Goal: Information Seeking & Learning: Learn about a topic

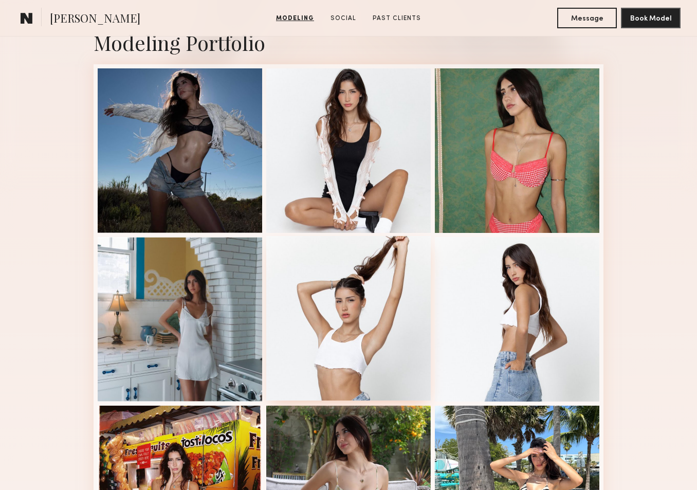
scroll to position [278, 0]
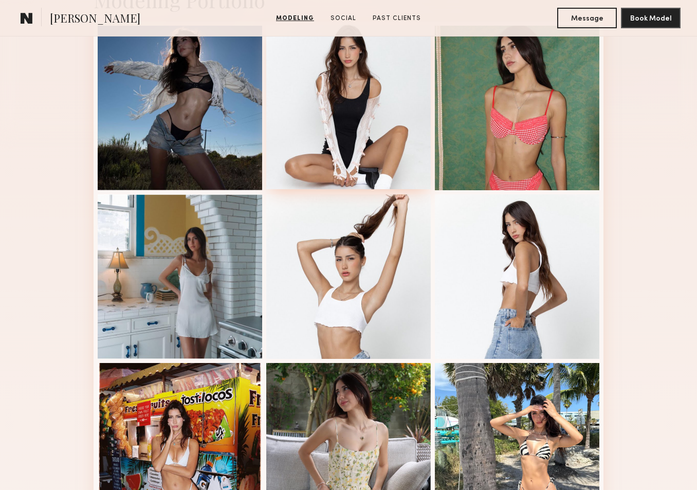
click at [334, 156] on div at bounding box center [348, 107] width 164 height 164
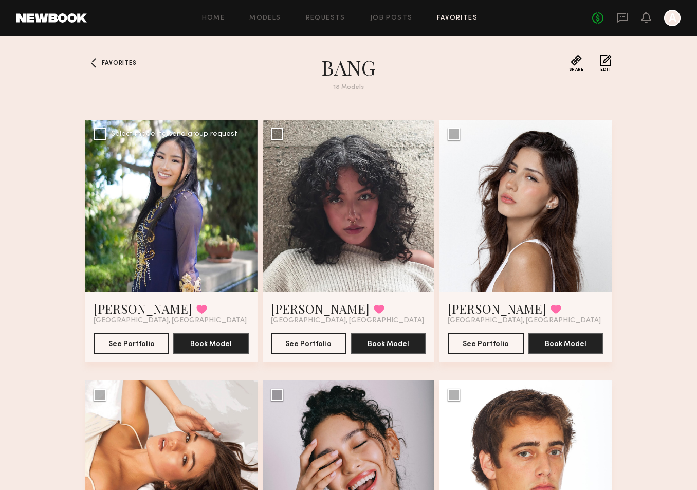
click at [210, 206] on div at bounding box center [171, 206] width 172 height 172
click at [142, 348] on button "See Portfolio" at bounding box center [132, 342] width 76 height 21
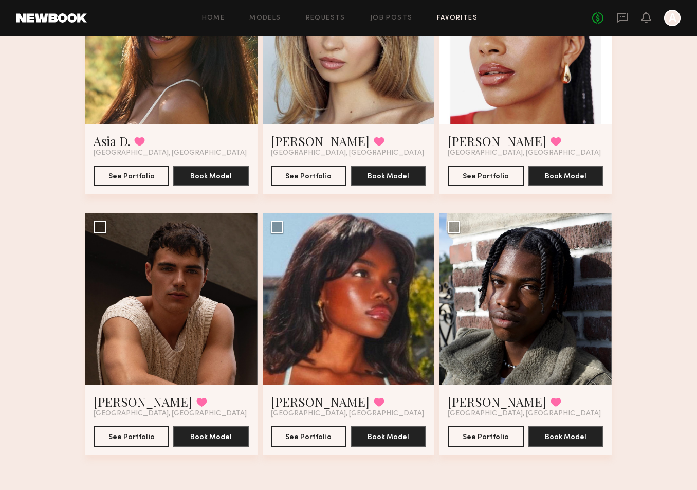
scroll to position [1209, 0]
click at [502, 439] on button "See Portfolio" at bounding box center [486, 435] width 76 height 21
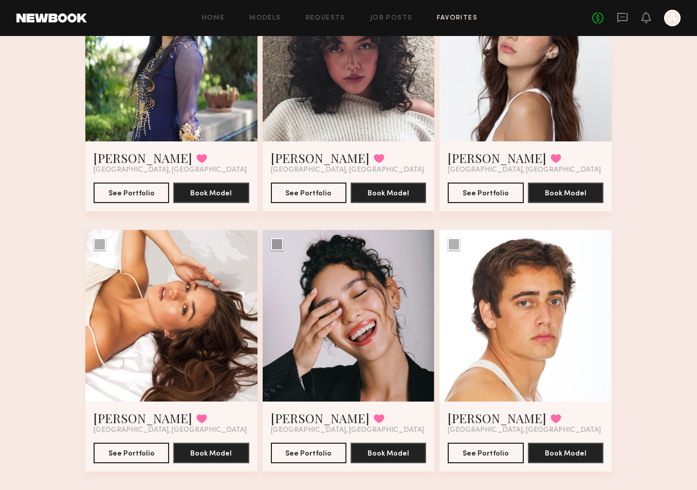
scroll to position [188, 0]
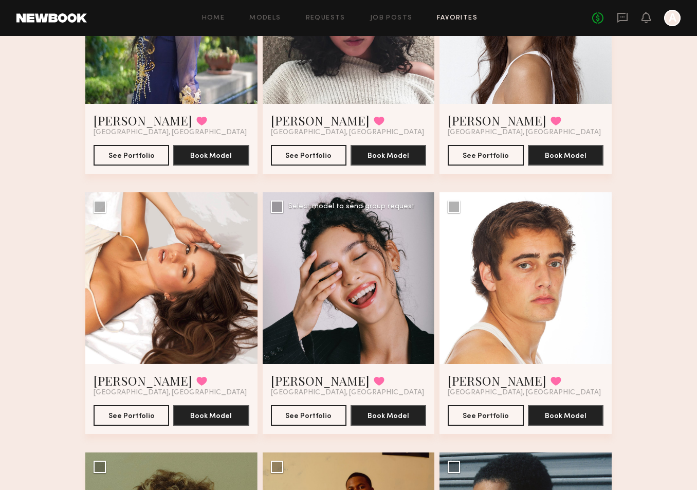
click at [381, 302] on div at bounding box center [349, 278] width 172 height 172
click at [317, 418] on button "See Portfolio" at bounding box center [309, 414] width 76 height 21
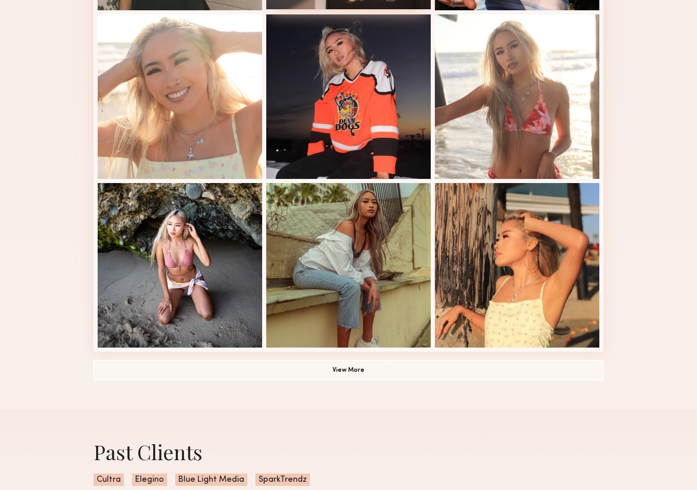
scroll to position [609, 0]
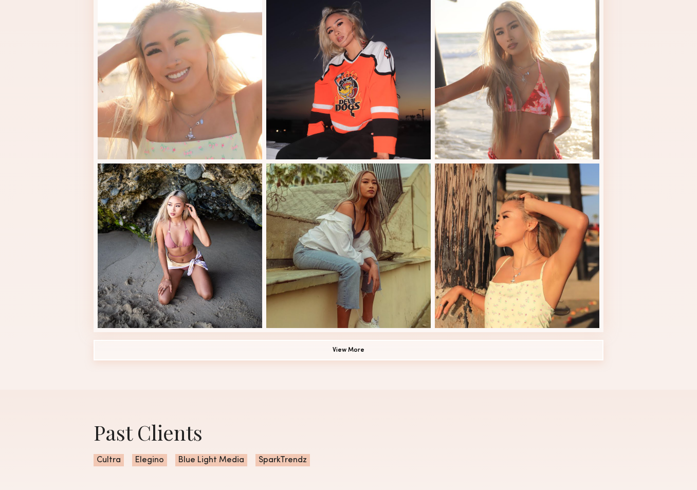
click at [379, 348] on button "View More" at bounding box center [349, 350] width 510 height 21
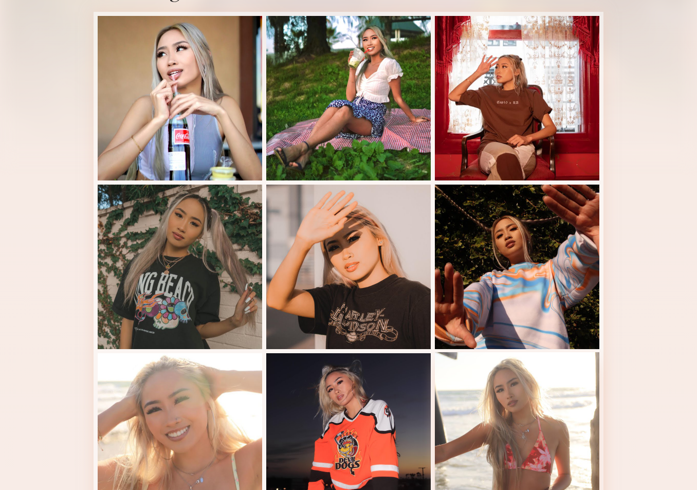
scroll to position [210, 0]
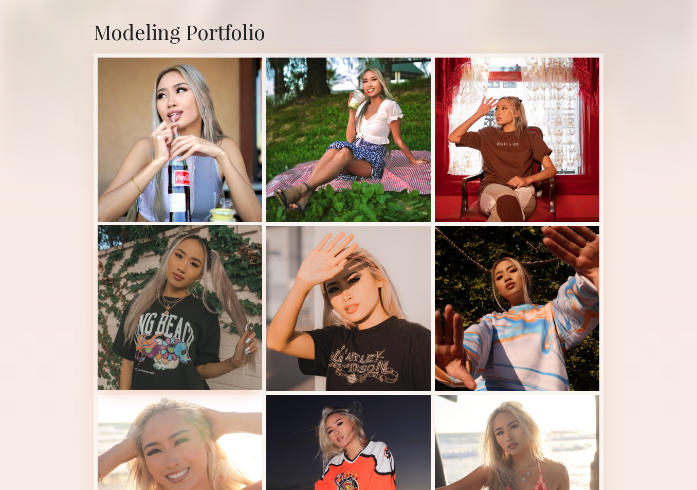
click at [224, 323] on div at bounding box center [180, 307] width 164 height 164
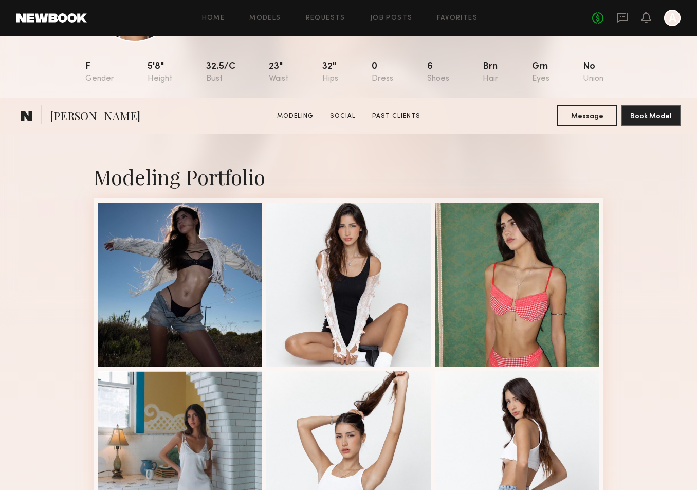
scroll to position [275, 0]
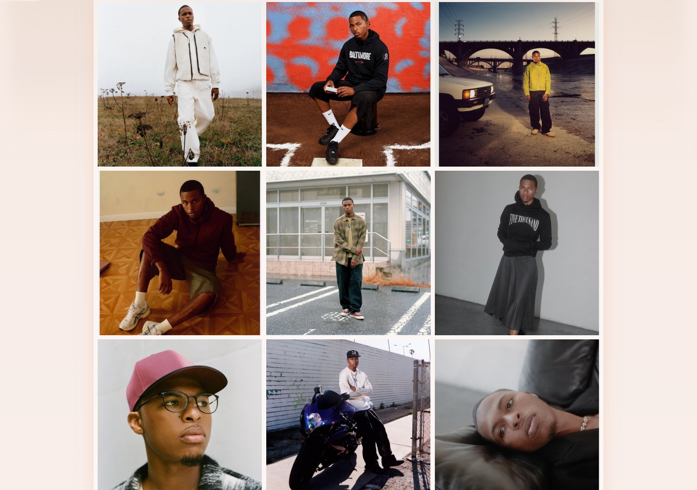
scroll to position [96, 0]
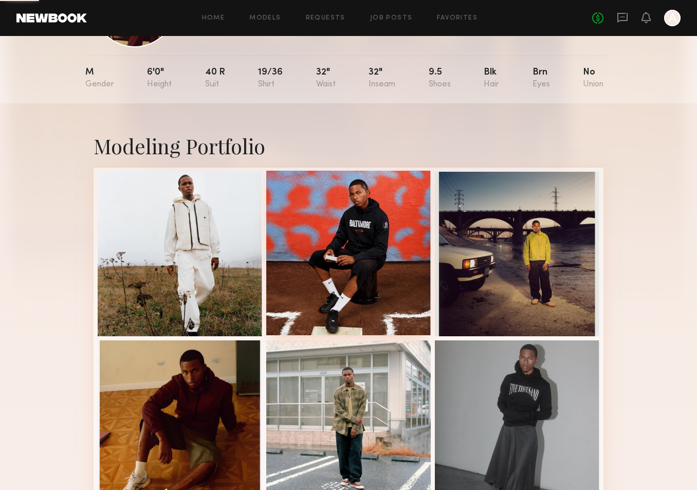
click at [340, 236] on div at bounding box center [348, 253] width 164 height 164
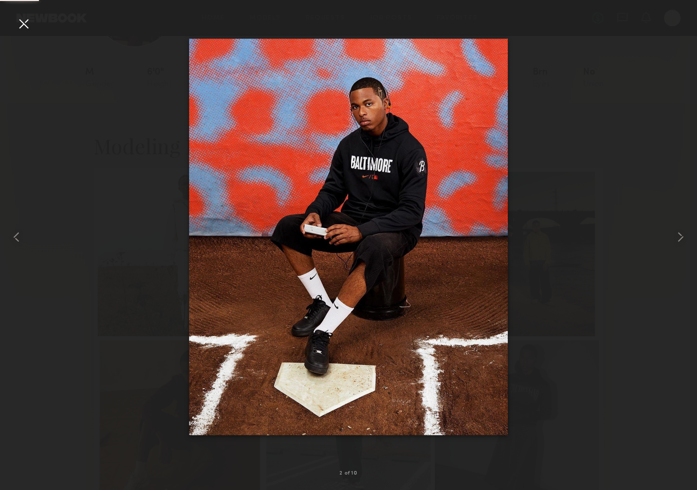
click at [31, 23] on div at bounding box center [23, 23] width 16 height 16
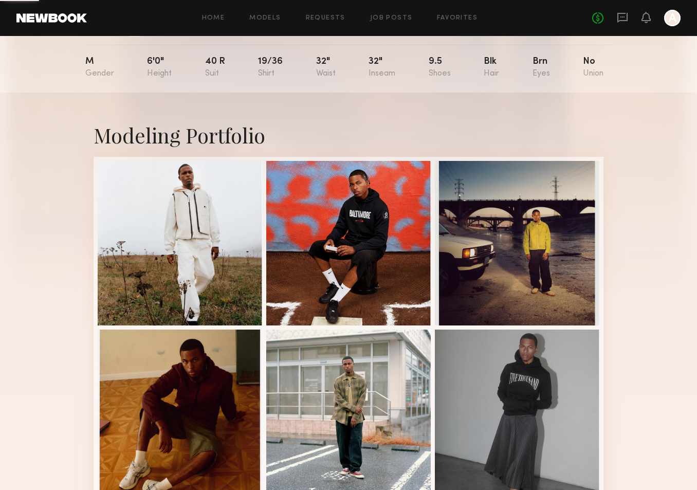
scroll to position [105, 0]
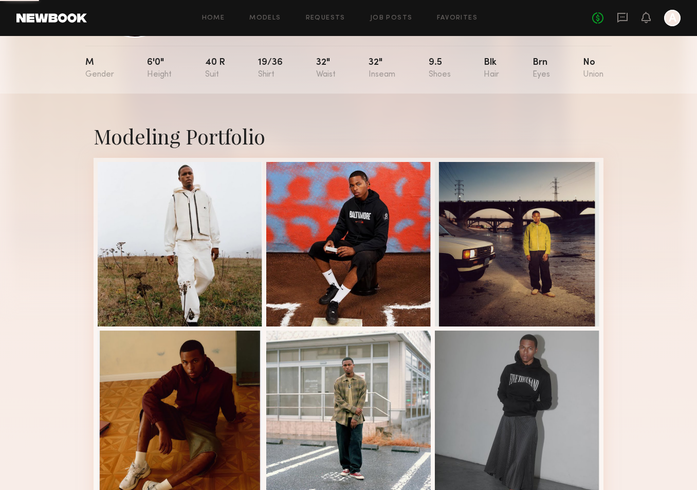
drag, startPoint x: 365, startPoint y: 245, endPoint x: -105, endPoint y: 334, distance: 479.0
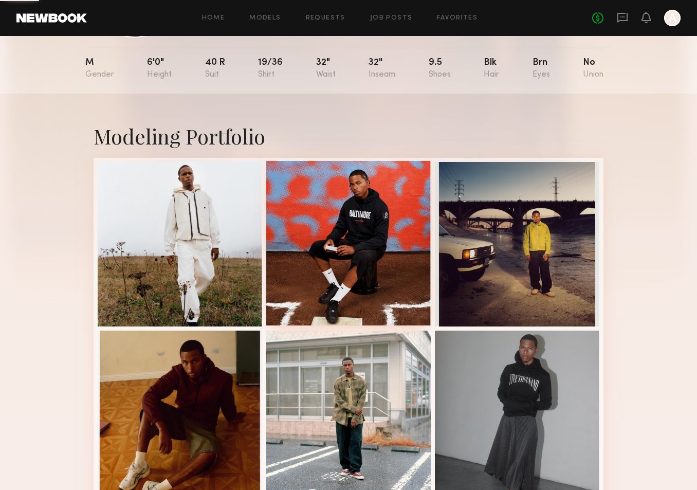
click at [341, 257] on div at bounding box center [348, 243] width 164 height 164
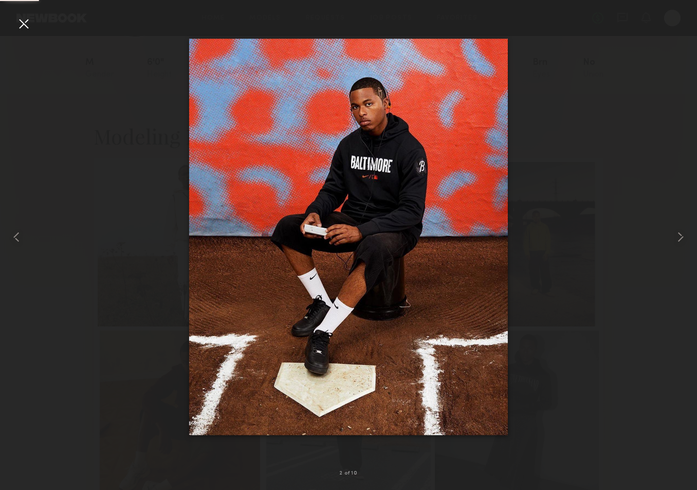
click at [21, 20] on div at bounding box center [23, 23] width 16 height 16
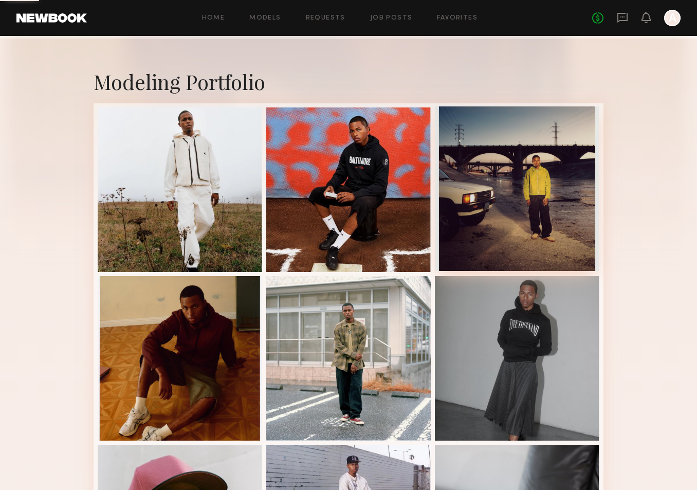
scroll to position [232, 0]
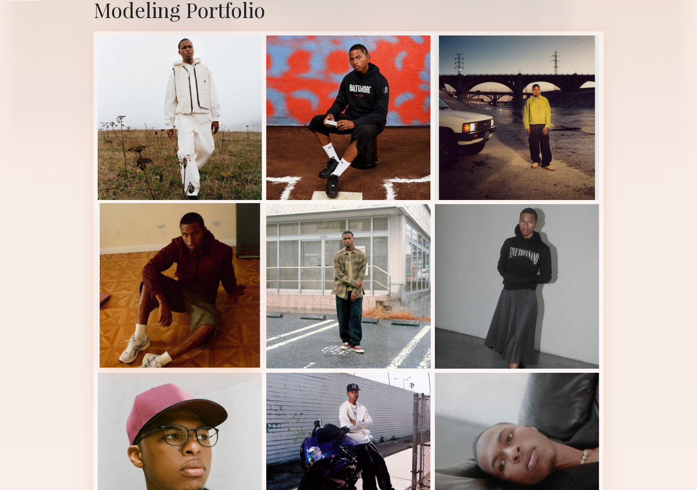
click at [179, 295] on div at bounding box center [180, 285] width 164 height 164
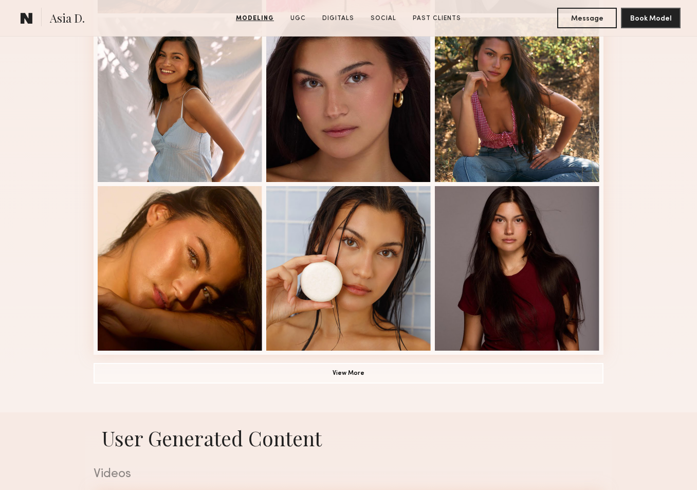
scroll to position [625, 0]
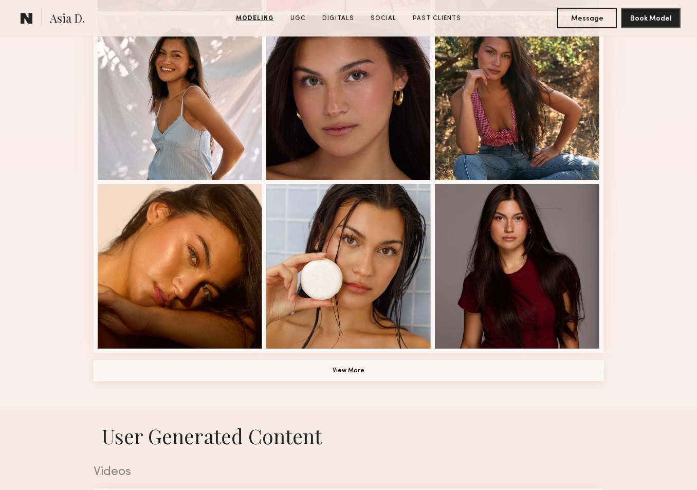
click at [386, 372] on button "View More" at bounding box center [349, 370] width 510 height 21
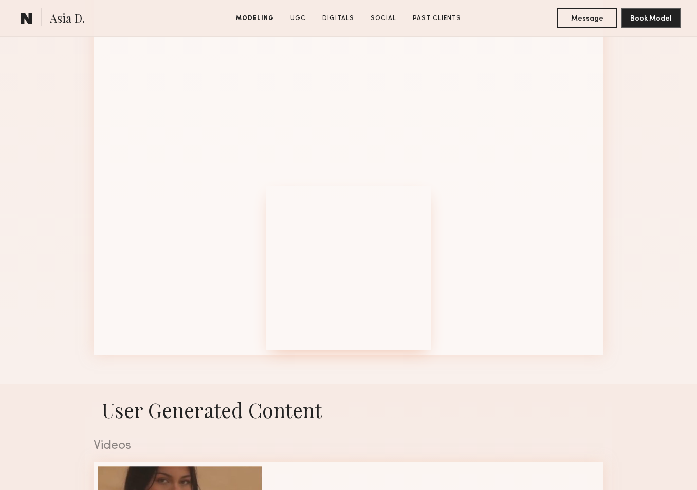
scroll to position [1125, 0]
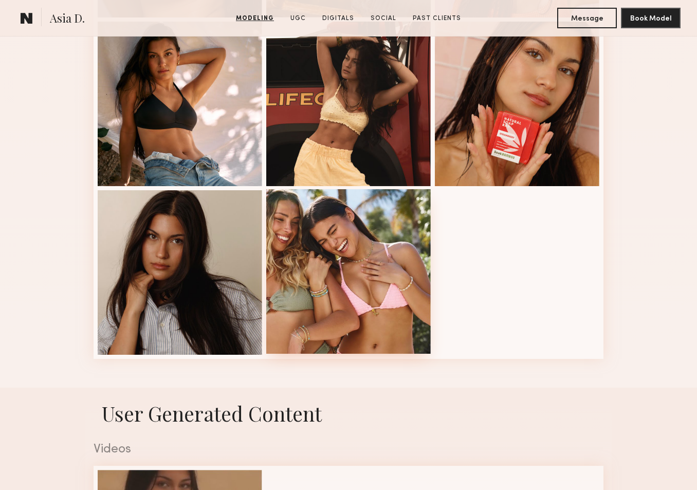
click at [361, 280] on div at bounding box center [348, 271] width 164 height 164
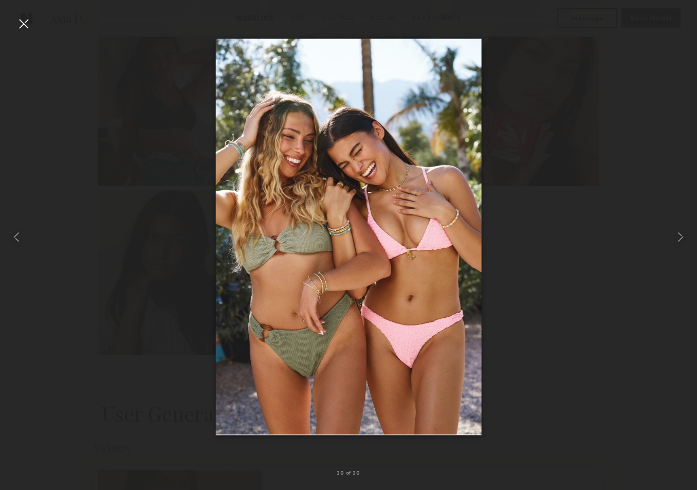
click at [27, 28] on div at bounding box center [23, 23] width 16 height 16
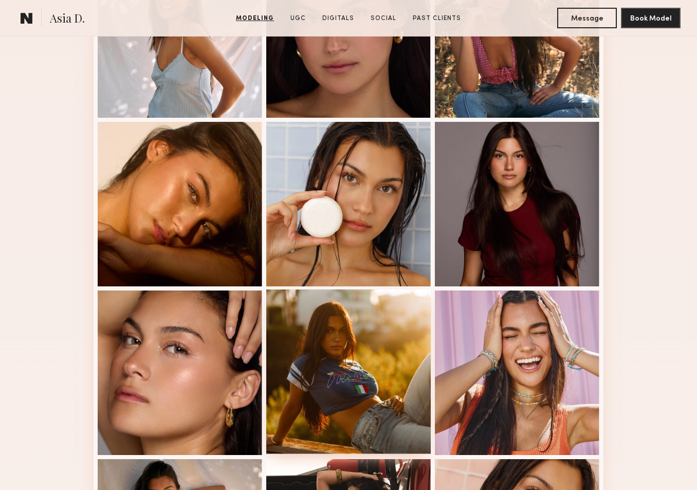
scroll to position [670, 0]
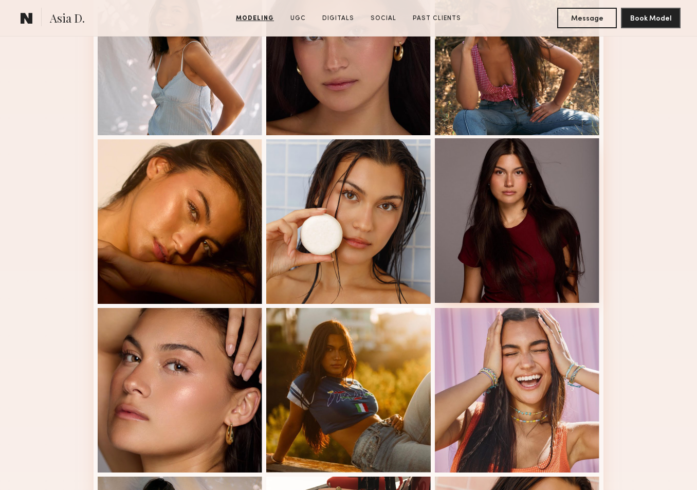
click at [510, 211] on div at bounding box center [517, 220] width 164 height 164
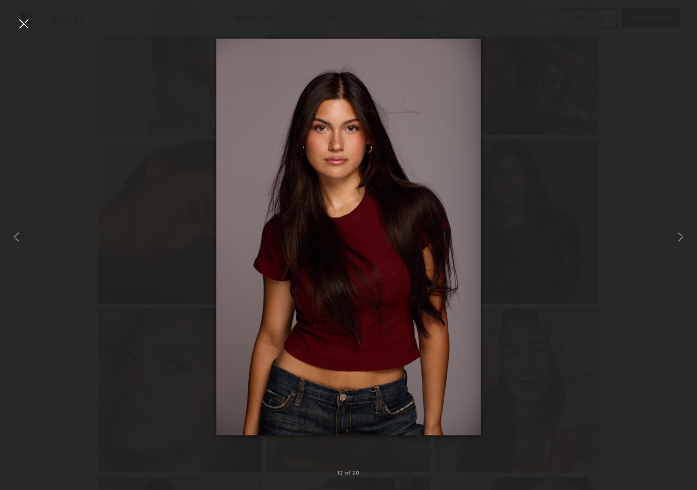
click at [26, 21] on div at bounding box center [23, 23] width 16 height 16
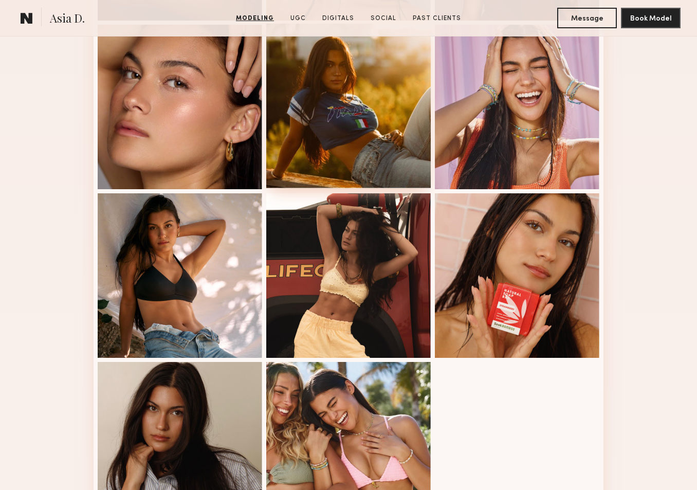
scroll to position [955, 0]
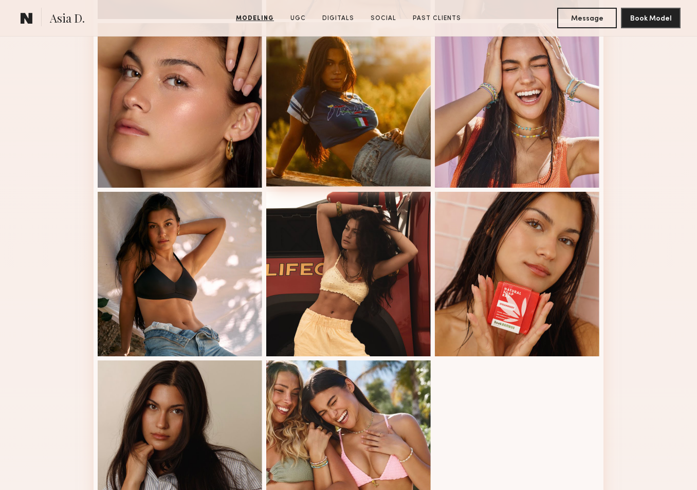
click at [330, 84] on div at bounding box center [348, 104] width 164 height 164
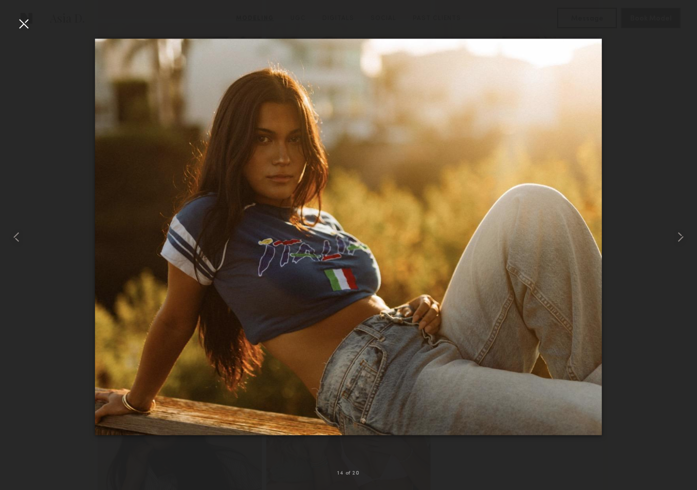
click at [29, 17] on div at bounding box center [23, 23] width 16 height 16
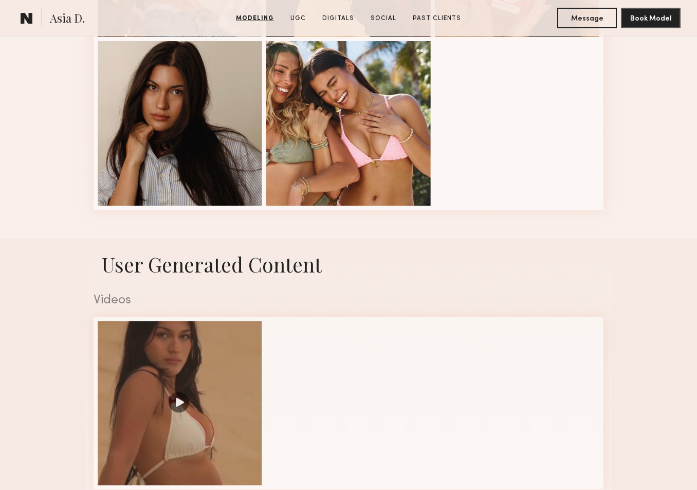
scroll to position [1378, 0]
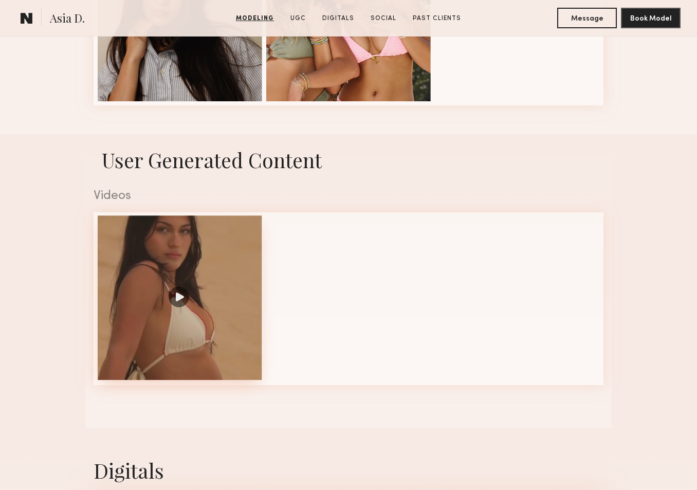
click at [193, 259] on div at bounding box center [180, 297] width 164 height 164
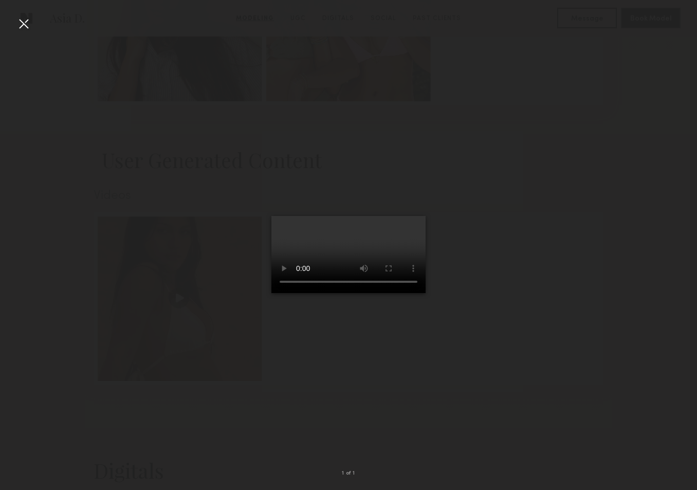
click at [271, 293] on video at bounding box center [348, 254] width 154 height 77
click at [27, 24] on div at bounding box center [23, 23] width 16 height 16
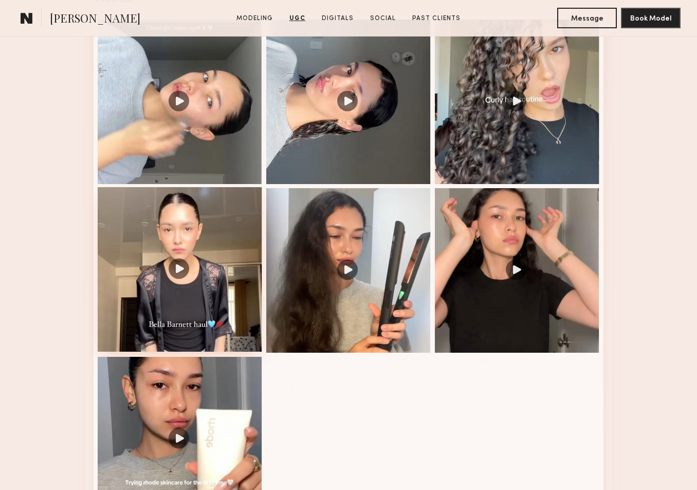
scroll to position [1049, 0]
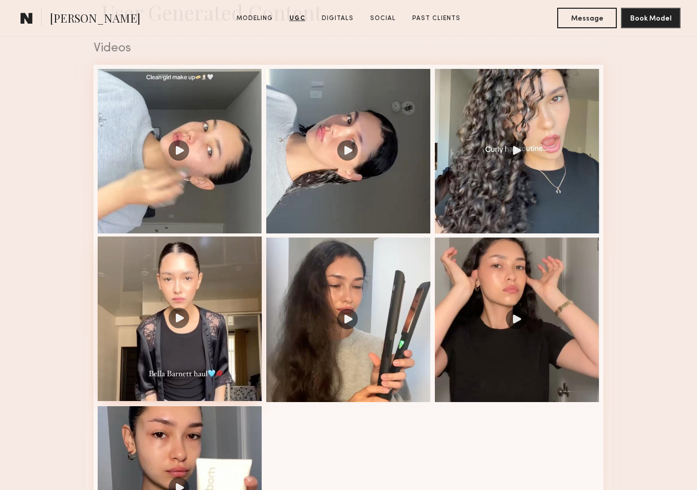
click at [176, 303] on div at bounding box center [180, 318] width 164 height 164
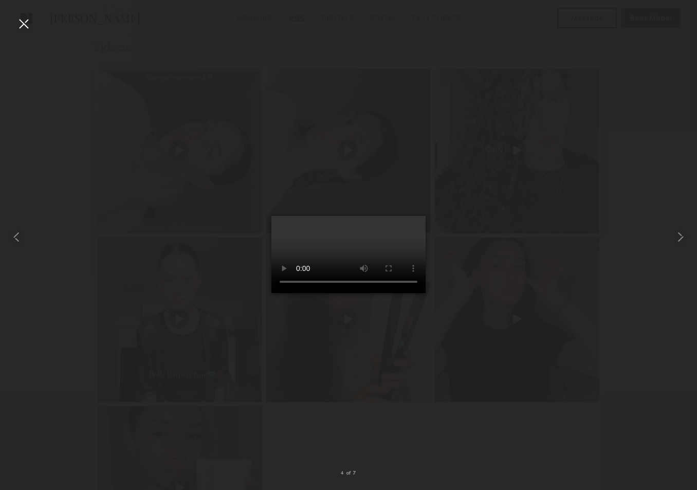
click at [24, 28] on div at bounding box center [23, 23] width 16 height 16
